Goal: Entertainment & Leisure: Consume media (video, audio)

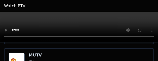
scroll to position [327, 0]
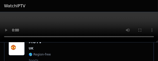
click at [158, 42] on div at bounding box center [79, 27] width 158 height 30
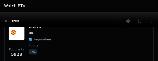
drag, startPoint x: 158, startPoint y: 42, endPoint x: 11, endPoint y: 12, distance: 149.2
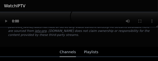
scroll to position [50, 0]
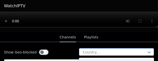
click at [84, 51] on div at bounding box center [114, 52] width 64 height 5
type input "******"
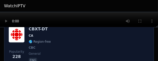
scroll to position [528, 0]
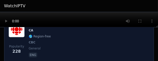
click at [21, 33] on img at bounding box center [17, 29] width 16 height 16
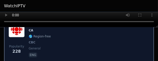
click at [21, 33] on img at bounding box center [17, 29] width 16 height 16
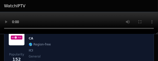
scroll to position [830, 0]
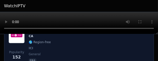
click at [49, 40] on div "Popularity 152 CBLFT-DT CA 🌎 Region-free ICI general fra" at bounding box center [79, 45] width 141 height 37
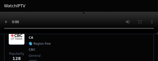
scroll to position [931, 0]
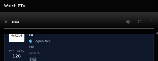
click at [45, 42] on span "🌎 Region-free" at bounding box center [40, 41] width 22 height 4
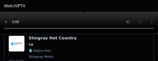
scroll to position [3322, 0]
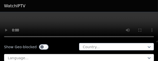
scroll to position [75, 0]
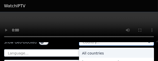
click at [100, 44] on div at bounding box center [114, 42] width 64 height 5
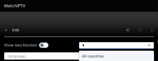
type input "**"
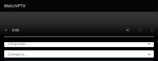
scroll to position [75, 0]
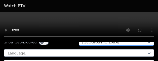
click at [110, 43] on div at bounding box center [114, 42] width 64 height 5
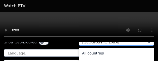
scroll to position [19, 0]
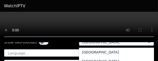
type input "*"
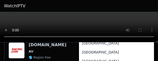
scroll to position [481, 0]
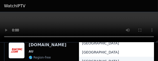
click at [89, 57] on div "[GEOGRAPHIC_DATA]" at bounding box center [116, 61] width 75 height 9
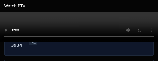
scroll to position [327, 0]
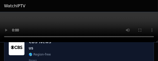
click at [15, 48] on img at bounding box center [17, 48] width 16 height 16
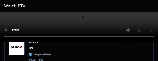
scroll to position [1711, 0]
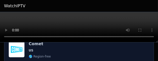
click at [30, 50] on span "US" at bounding box center [31, 51] width 5 height 4
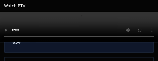
scroll to position [2164, 0]
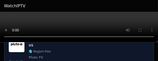
click at [33, 50] on span "🌎 Region-free" at bounding box center [40, 52] width 22 height 4
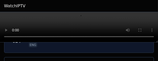
scroll to position [2214, 0]
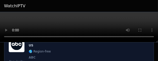
click at [17, 46] on img at bounding box center [17, 44] width 16 height 16
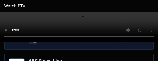
scroll to position [2466, 0]
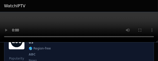
click at [19, 44] on img at bounding box center [17, 41] width 16 height 16
click at [42, 48] on span "🌎 Region-free" at bounding box center [40, 49] width 22 height 4
click at [43, 47] on span "🌎 Region-free" at bounding box center [40, 49] width 22 height 4
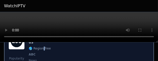
click at [43, 47] on span "🌎 Region-free" at bounding box center [40, 49] width 22 height 4
click at [18, 47] on img at bounding box center [17, 41] width 16 height 16
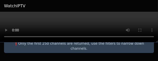
scroll to position [1658, 0]
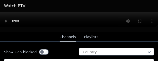
scroll to position [50, 0]
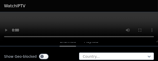
scroll to position [66, 0]
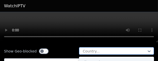
click at [136, 52] on div at bounding box center [114, 51] width 64 height 5
type input "******"
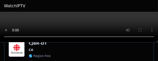
scroll to position [629, 0]
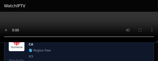
click at [20, 48] on img at bounding box center [17, 43] width 16 height 16
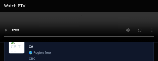
scroll to position [730, 0]
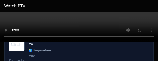
click at [19, 49] on img at bounding box center [17, 43] width 16 height 16
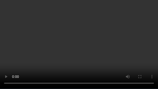
click at [56, 2] on video at bounding box center [79, 44] width 158 height 89
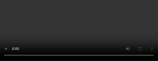
scroll to position [830, 0]
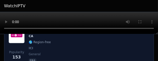
click at [20, 40] on img at bounding box center [17, 35] width 16 height 16
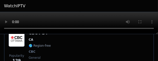
scroll to position [931, 0]
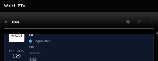
click at [14, 37] on img at bounding box center [17, 34] width 16 height 16
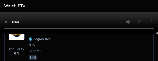
scroll to position [1384, 0]
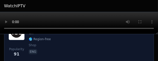
drag, startPoint x: 121, startPoint y: 52, endPoint x: 118, endPoint y: 51, distance: 2.9
click at [121, 52] on div "Popularity 91 TSC CA 🌎 Region-free shop eng" at bounding box center [79, 42] width 141 height 36
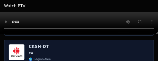
scroll to position [1510, 0]
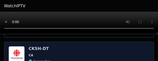
click at [16, 55] on img at bounding box center [17, 54] width 16 height 16
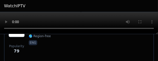
scroll to position [1611, 0]
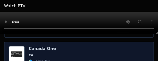
click at [13, 53] on img at bounding box center [17, 54] width 16 height 16
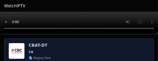
scroll to position [1711, 0]
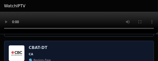
click at [19, 55] on img at bounding box center [17, 53] width 16 height 16
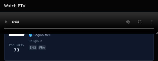
scroll to position [1862, 0]
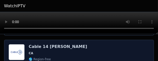
click at [11, 51] on img at bounding box center [17, 52] width 16 height 16
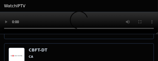
scroll to position [2063, 0]
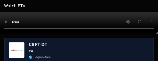
click at [15, 50] on img at bounding box center [17, 50] width 16 height 16
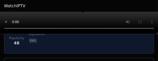
scroll to position [2919, 0]
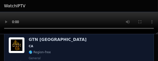
click at [17, 45] on img at bounding box center [17, 45] width 16 height 16
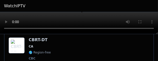
scroll to position [3020, 0]
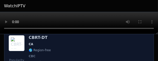
click at [13, 42] on img at bounding box center [17, 43] width 16 height 16
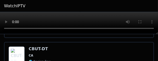
scroll to position [3473, 0]
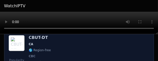
click at [22, 43] on img at bounding box center [17, 43] width 16 height 16
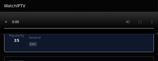
scroll to position [3523, 0]
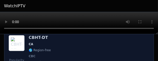
click at [22, 44] on img at bounding box center [17, 43] width 16 height 16
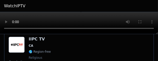
scroll to position [4278, 0]
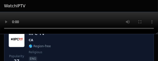
click at [50, 39] on div "Popularity 27 IIPC TV CA 🌎 Region-free religious eng" at bounding box center [79, 49] width 141 height 36
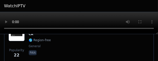
scroll to position [4655, 0]
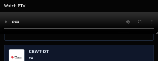
drag, startPoint x: 23, startPoint y: 50, endPoint x: 26, endPoint y: 50, distance: 2.6
click at [23, 50] on img at bounding box center [17, 57] width 16 height 16
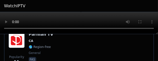
scroll to position [5964, 0]
